Goal: Task Accomplishment & Management: Manage account settings

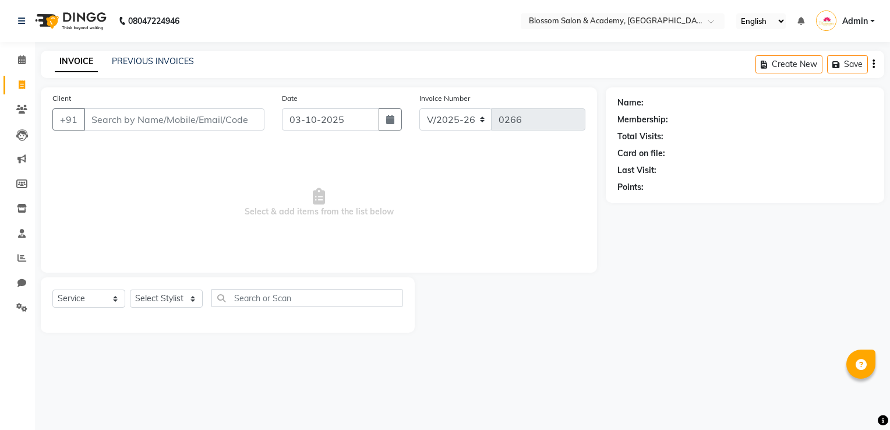
select select "8887"
select select "service"
click at [19, 207] on icon at bounding box center [22, 208] width 10 height 9
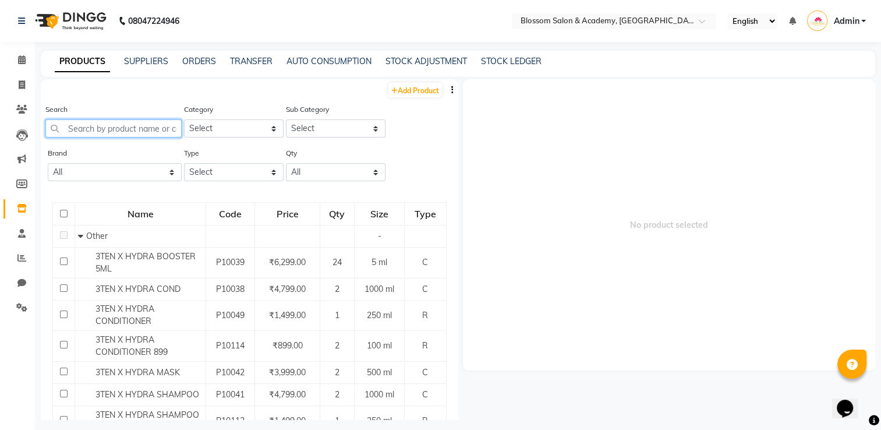
click at [144, 122] on input "text" at bounding box center [113, 128] width 136 height 18
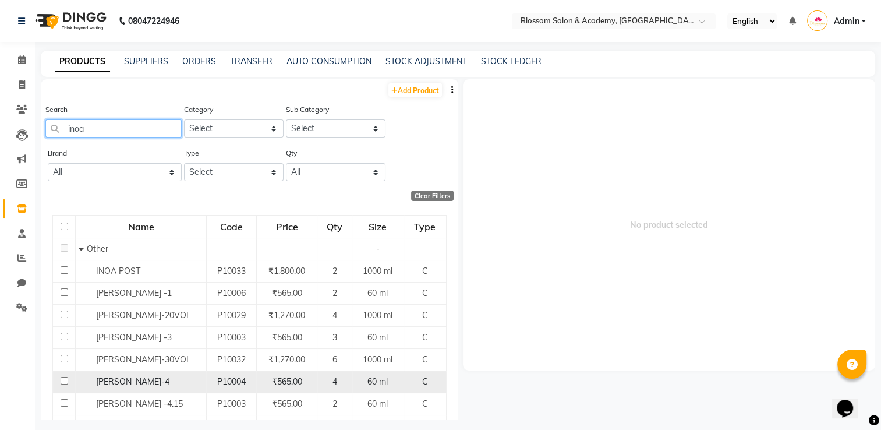
type input "inoa"
click at [65, 381] on input "checkbox" at bounding box center [65, 381] width 8 height 8
checkbox input "true"
select select
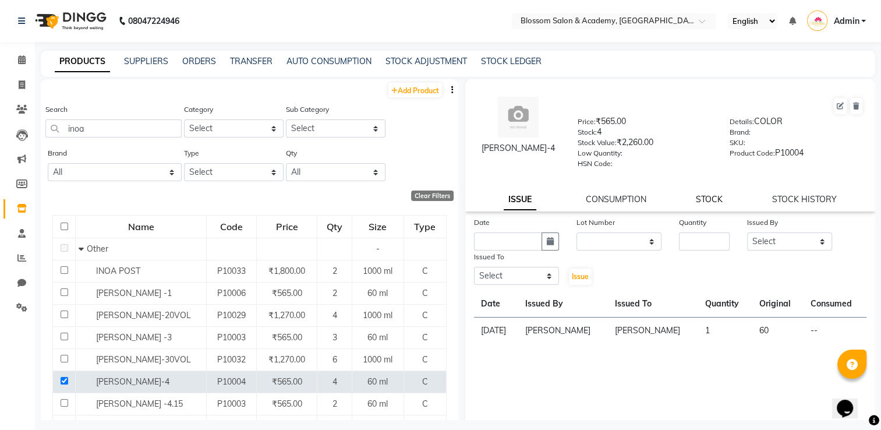
click at [706, 204] on link "STOCK" at bounding box center [709, 199] width 27 height 10
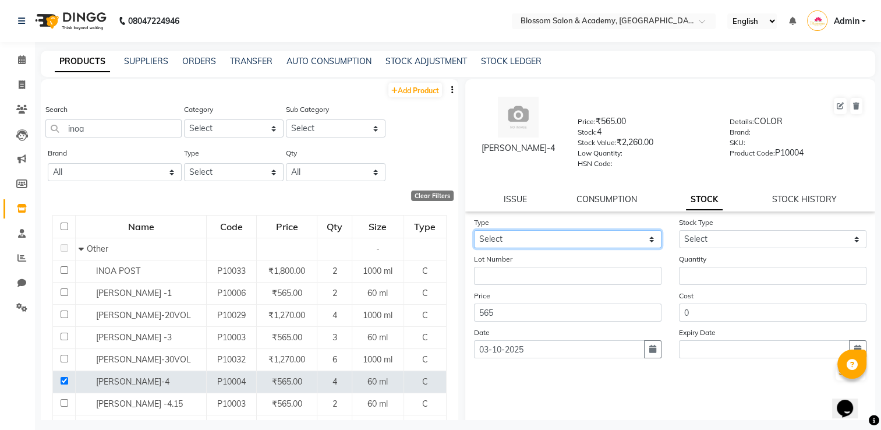
click at [597, 241] on select "Select In Out" at bounding box center [568, 239] width 188 height 18
click at [648, 243] on select "Select In Out" at bounding box center [568, 239] width 188 height 18
select select "out"
click at [474, 234] on select "Select In Out" at bounding box center [568, 239] width 188 height 18
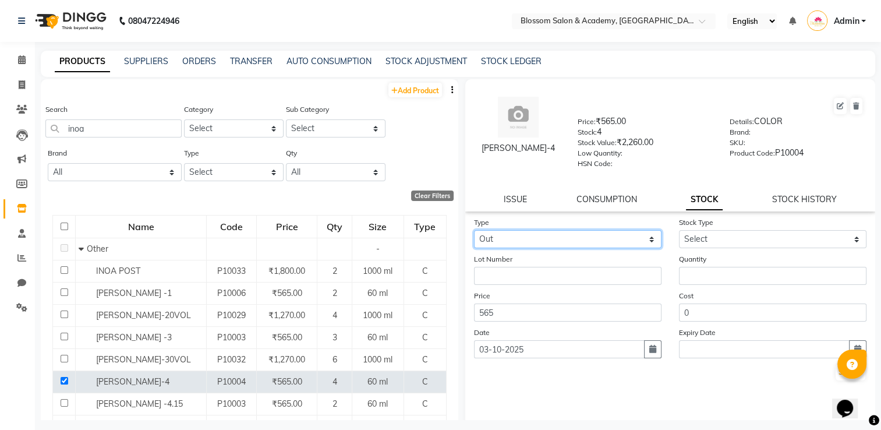
select select
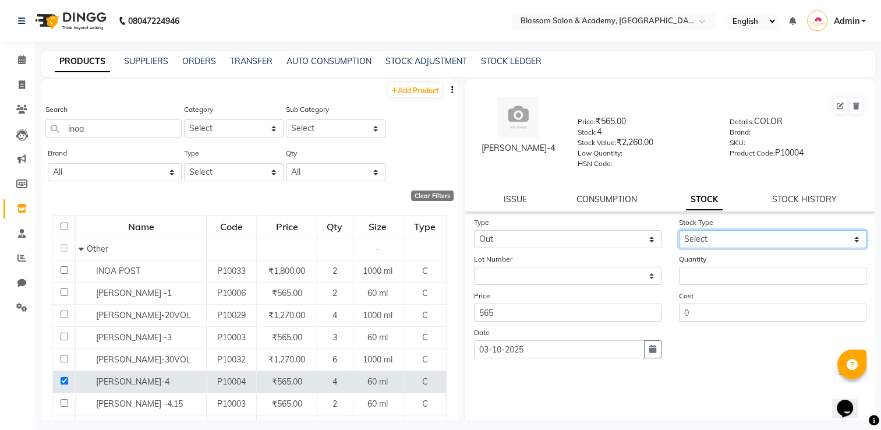
click at [701, 244] on select "Select Internal Use Damaged Expired Adjustment Return Other" at bounding box center [773, 239] width 188 height 18
select select "internal use"
click at [679, 234] on select "Select Internal Use Damaged Expired Adjustment Return Other" at bounding box center [773, 239] width 188 height 18
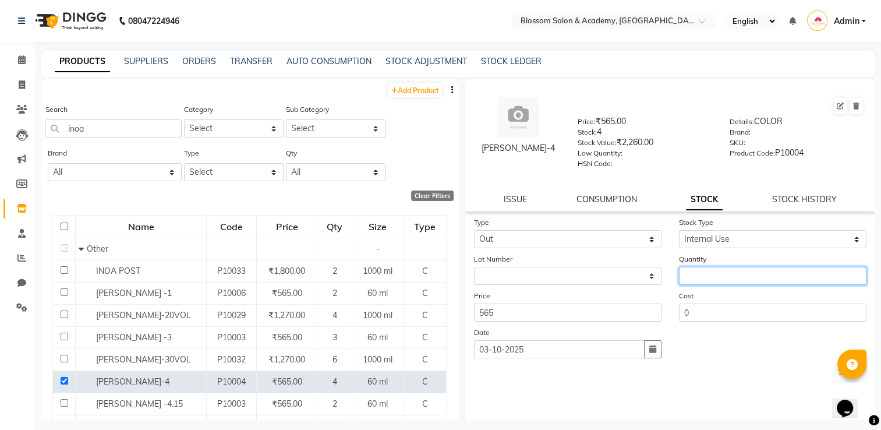
click at [710, 278] on input "number" at bounding box center [773, 276] width 188 height 18
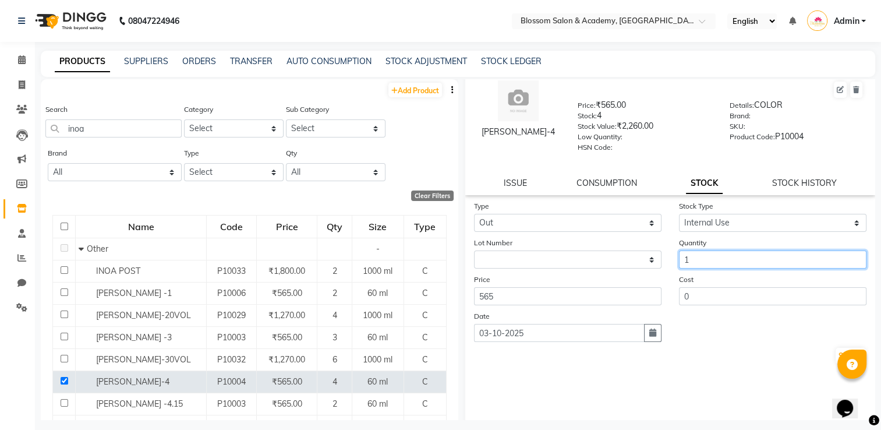
scroll to position [33, 0]
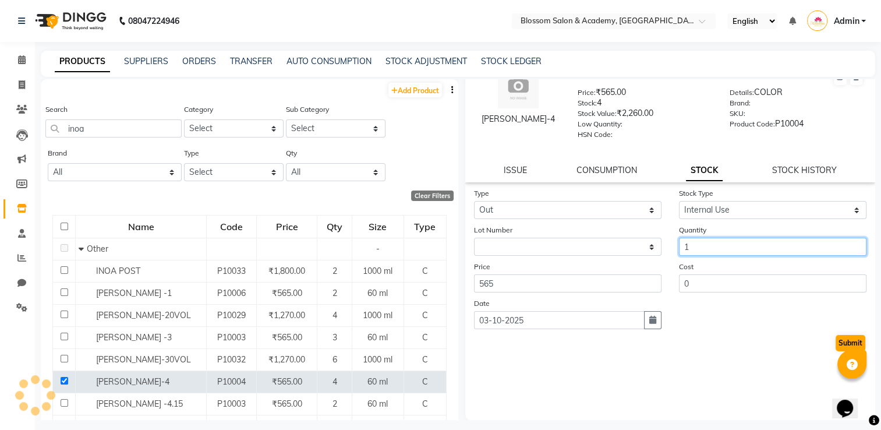
type input "1"
click at [841, 341] on button "Submit" at bounding box center [851, 343] width 30 height 16
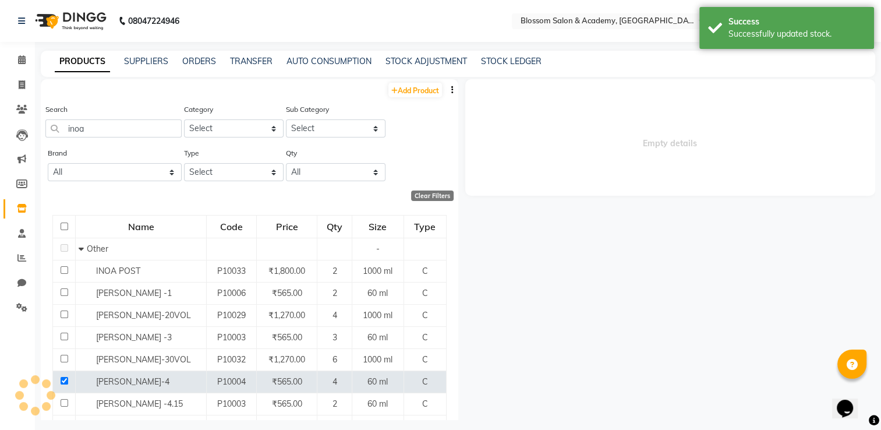
scroll to position [0, 0]
select select
